Goal: Task Accomplishment & Management: Manage account settings

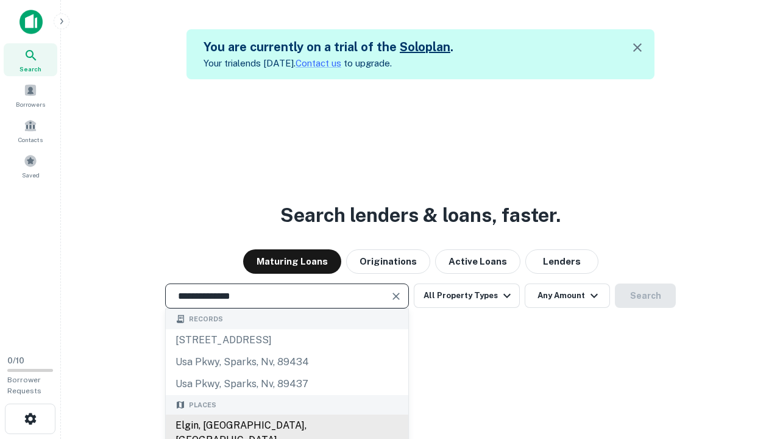
click at [286, 425] on div "Elgin, [GEOGRAPHIC_DATA], [GEOGRAPHIC_DATA]" at bounding box center [287, 432] width 242 height 37
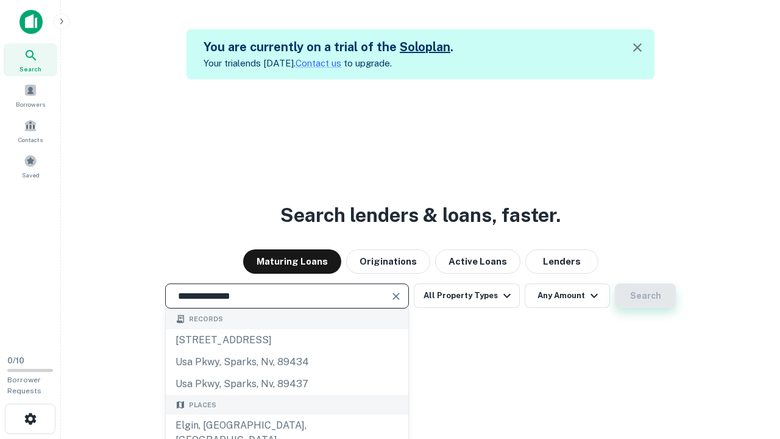
type input "**********"
click at [645, 295] on button "Search" at bounding box center [645, 295] width 61 height 24
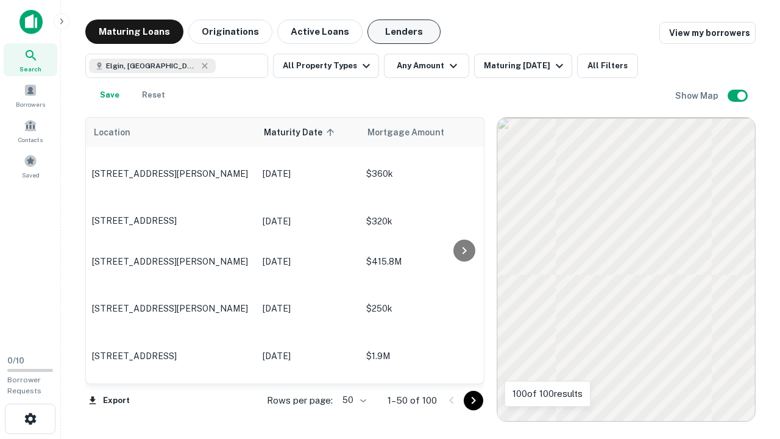
click at [404, 32] on button "Lenders" at bounding box center [403, 31] width 73 height 24
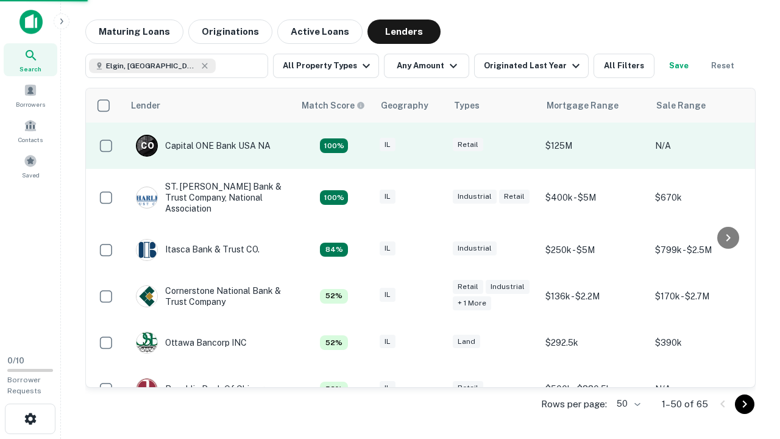
click at [433, 146] on div "IL" at bounding box center [410, 146] width 61 height 16
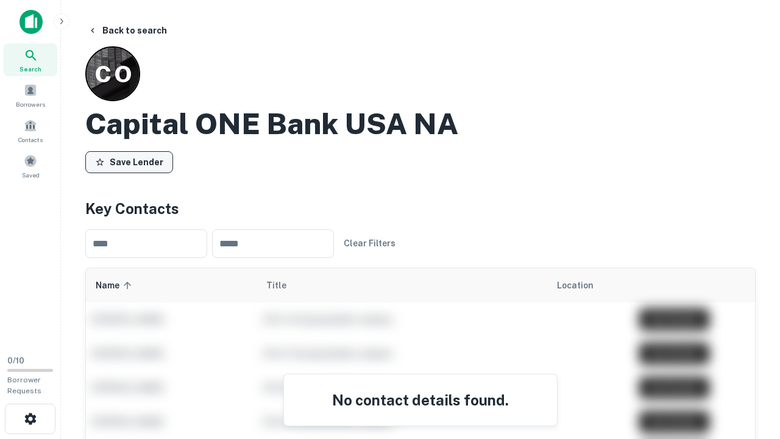
click at [129, 161] on button "Save Lender" at bounding box center [129, 162] width 88 height 22
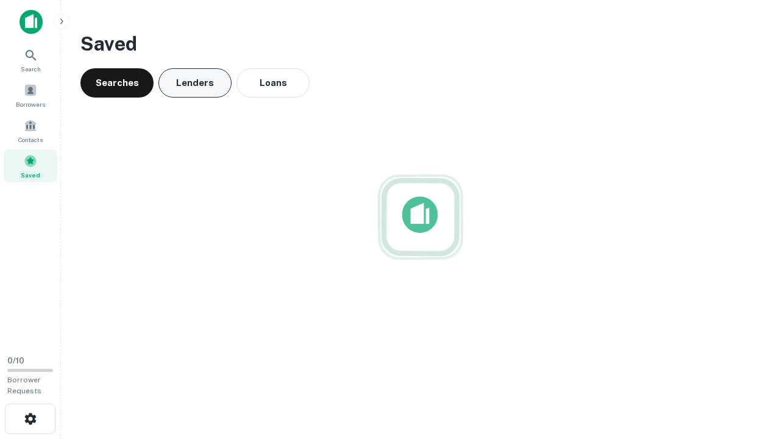
click at [195, 83] on button "Lenders" at bounding box center [194, 82] width 73 height 29
